Goal: Navigation & Orientation: Find specific page/section

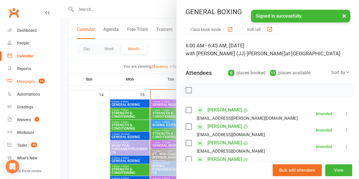
scroll to position [23, 0]
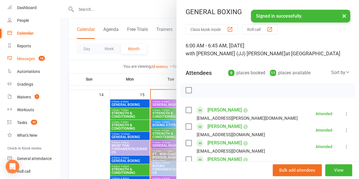
click at [39, 57] on count-badge "18" at bounding box center [40, 59] width 9 height 5
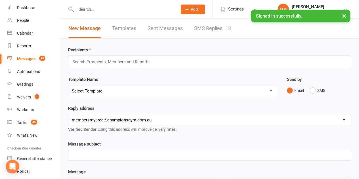
click at [39, 57] on count-badge "18" at bounding box center [40, 59] width 9 height 5
click at [32, 99] on link "Waivers 1" at bounding box center [33, 97] width 53 height 13
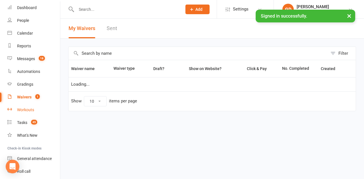
click at [30, 110] on div "Workouts" at bounding box center [25, 110] width 17 height 5
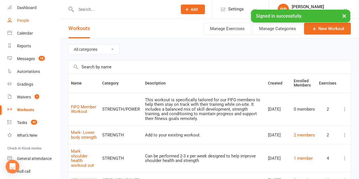
click at [24, 20] on div "People" at bounding box center [23, 20] width 12 height 5
